Goal: Information Seeking & Learning: Compare options

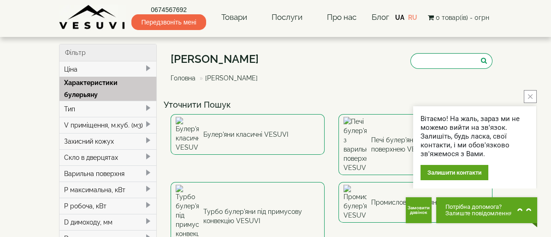
click at [493, 86] on div "Булер'яни VESUVI Головна Булер'яни VESUVI" at bounding box center [332, 70] width 322 height 52
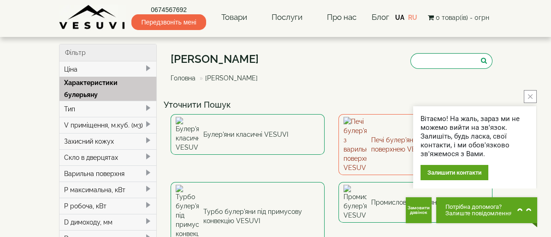
click at [383, 126] on link "Печі булер'яни з варильною поверхнею VESUVI" at bounding box center [416, 144] width 154 height 61
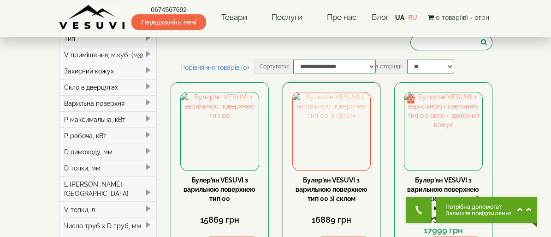
scroll to position [92, 0]
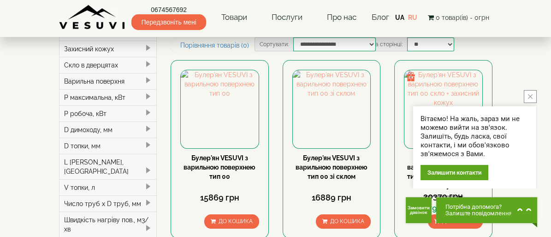
click at [534, 95] on button "close button" at bounding box center [530, 96] width 13 height 13
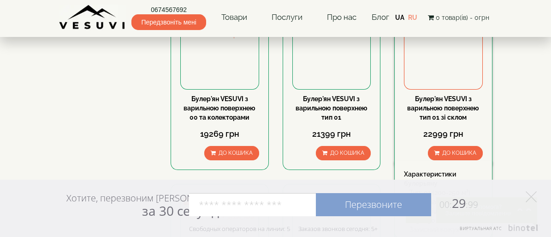
scroll to position [507, 0]
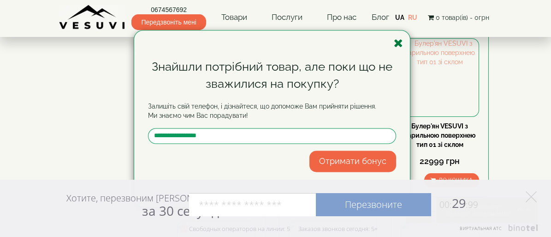
click at [397, 42] on icon "button" at bounding box center [398, 43] width 9 height 12
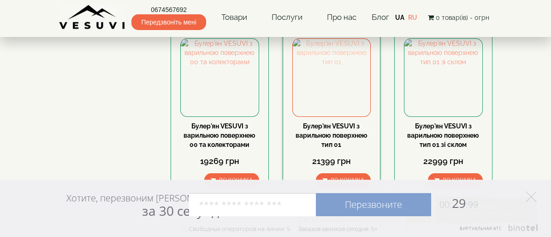
click at [335, 73] on img at bounding box center [332, 78] width 78 height 78
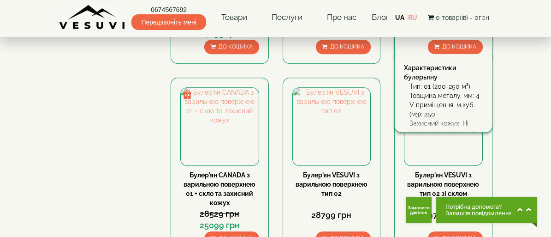
scroll to position [877, 0]
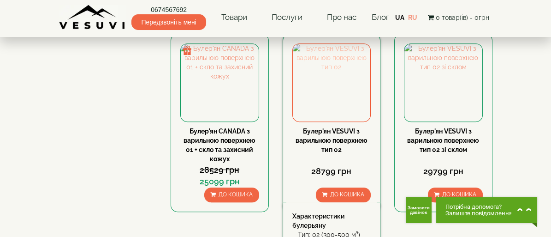
click at [336, 115] on img at bounding box center [332, 83] width 78 height 78
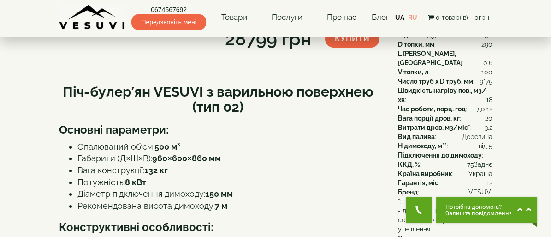
scroll to position [138, 0]
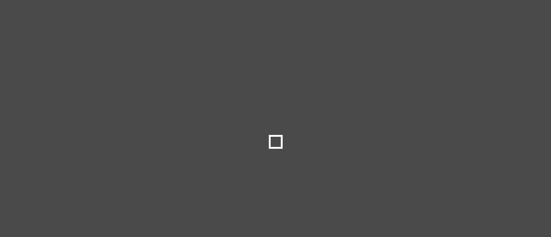
select select
